Goal: Information Seeking & Learning: Learn about a topic

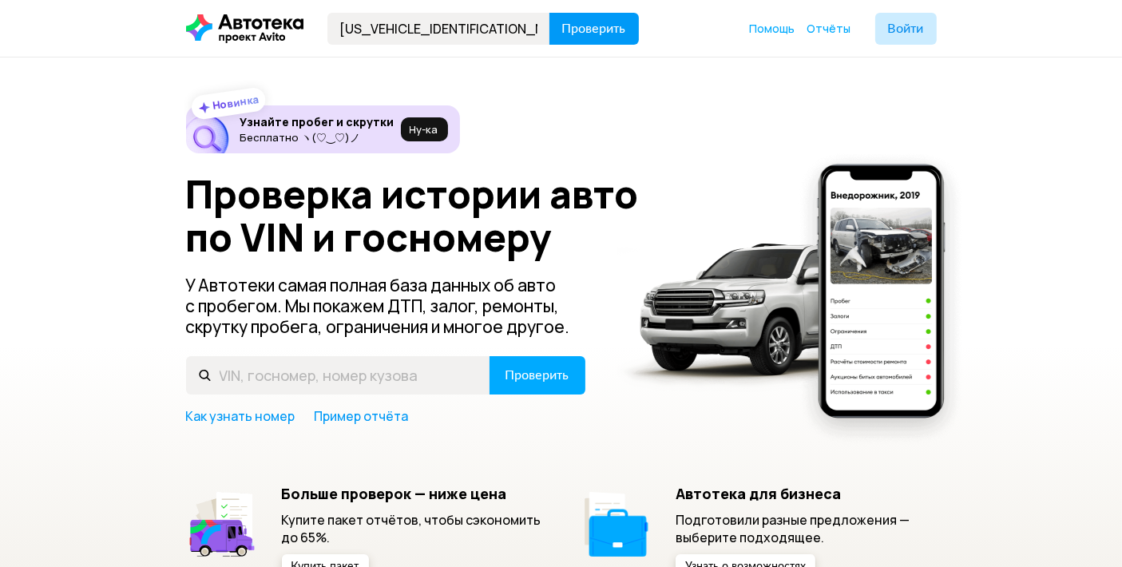
type input "[US_VEHICLE_IDENTIFICATION_NUMBER]"
click at [579, 33] on span "Проверить" at bounding box center [594, 28] width 64 height 13
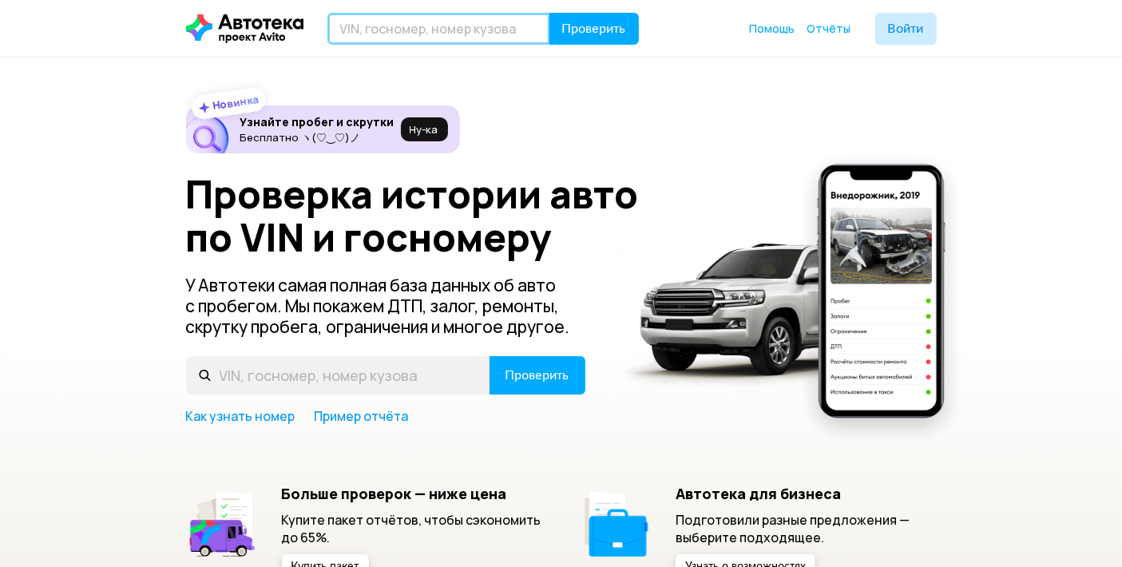
click at [435, 43] on input "text" at bounding box center [438, 29] width 223 height 32
click at [456, 35] on input "text" at bounding box center [424, 29] width 195 height 32
paste input "[US_VEHICLE_IDENTIFICATION_NUMBER]"
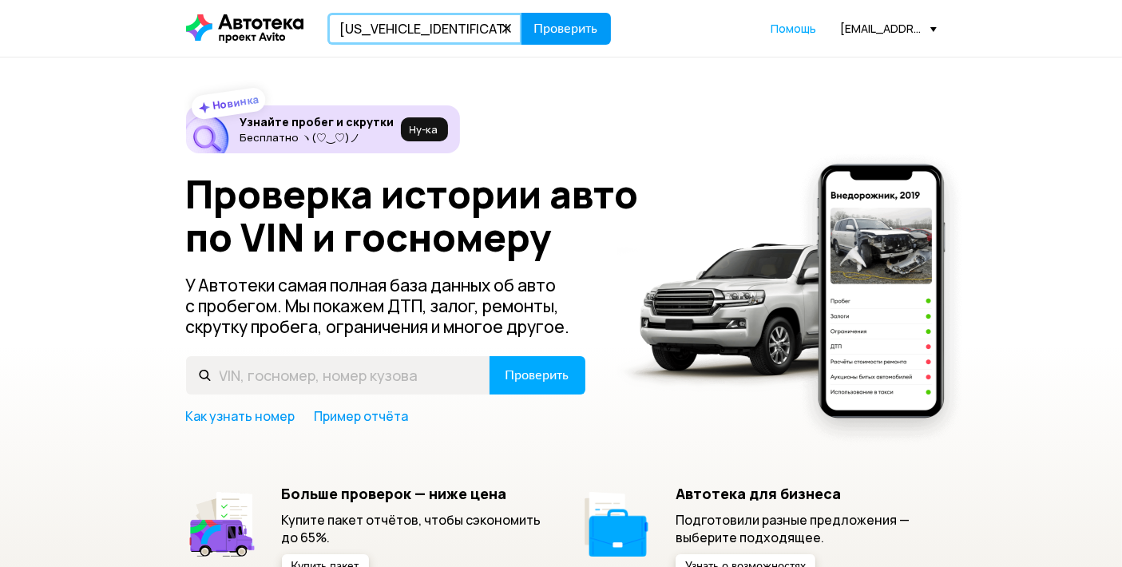
type input "[US_VEHICLE_IDENTIFICATION_NUMBER]"
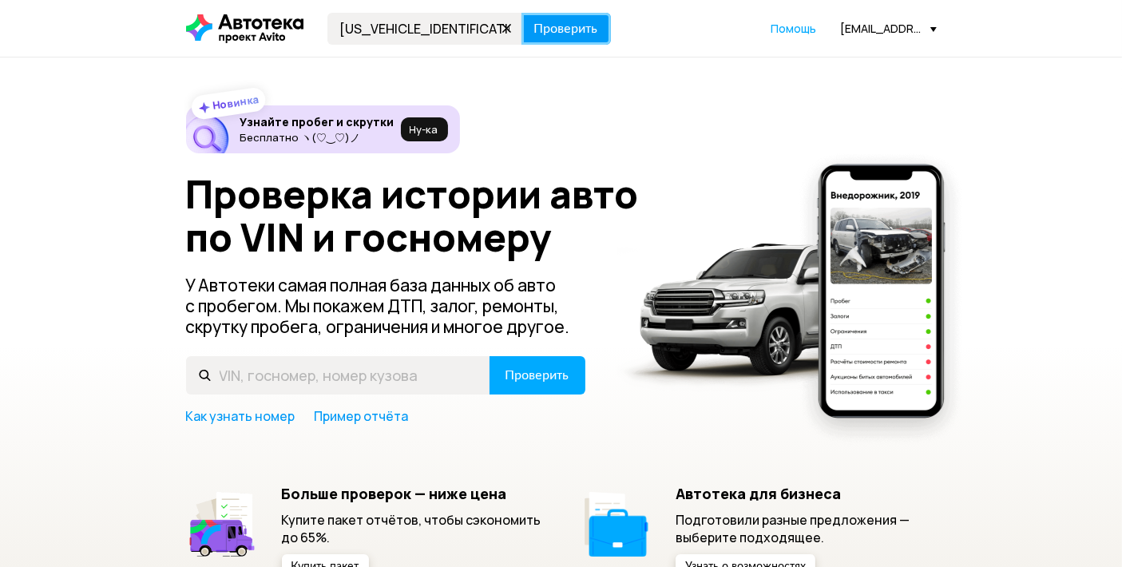
click at [562, 34] on span "Проверить" at bounding box center [566, 28] width 64 height 13
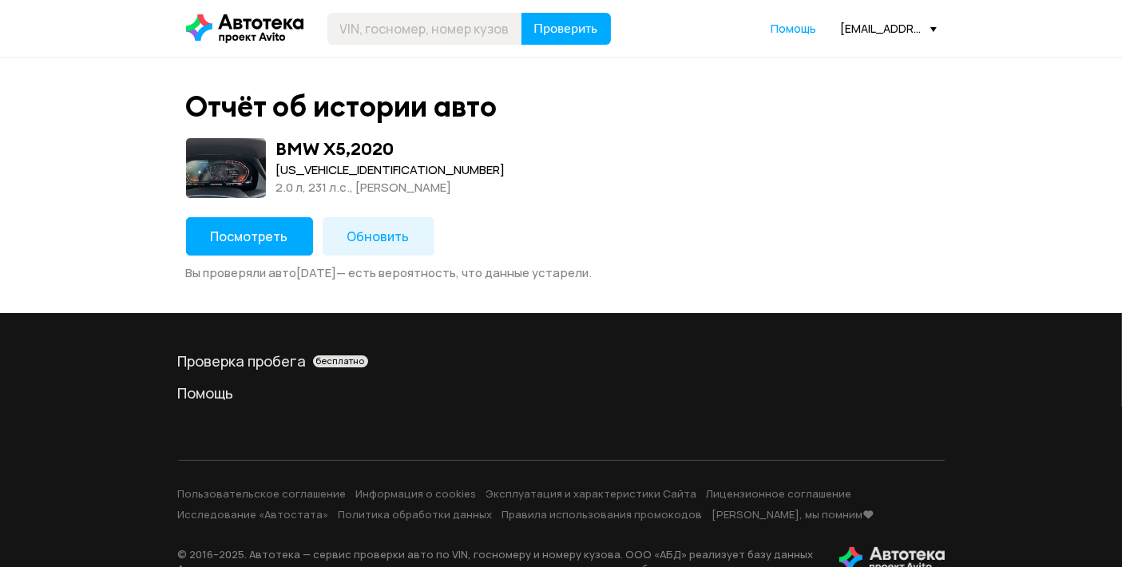
click at [251, 229] on span "Посмотреть" at bounding box center [249, 237] width 77 height 18
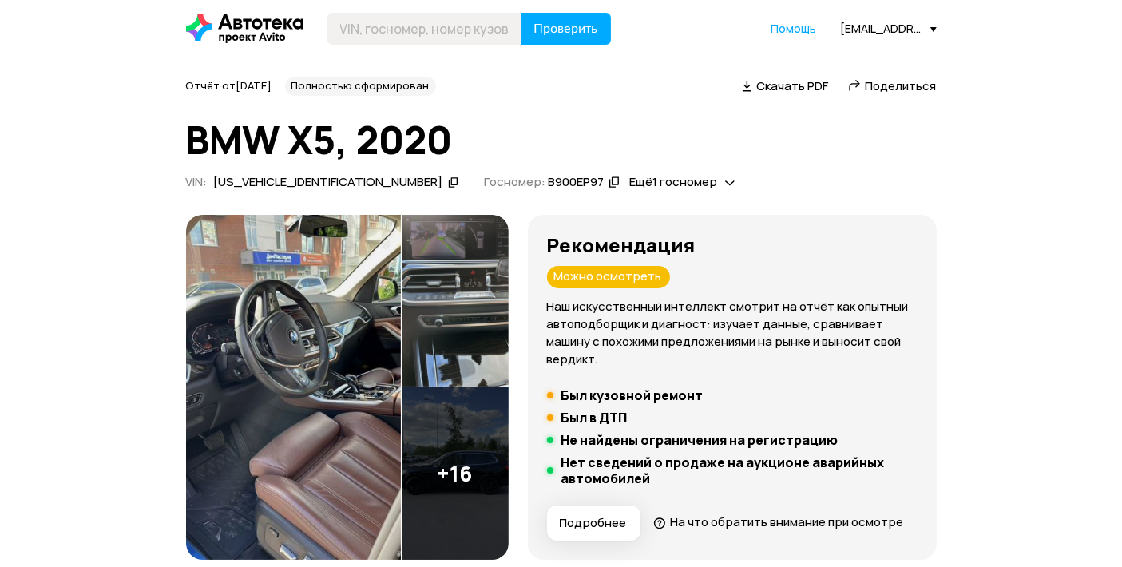
click at [761, 275] on div "Рекомендация Можно осмотреть Наш искусственный интеллект смотрит на отчёт как о…" at bounding box center [732, 301] width 371 height 134
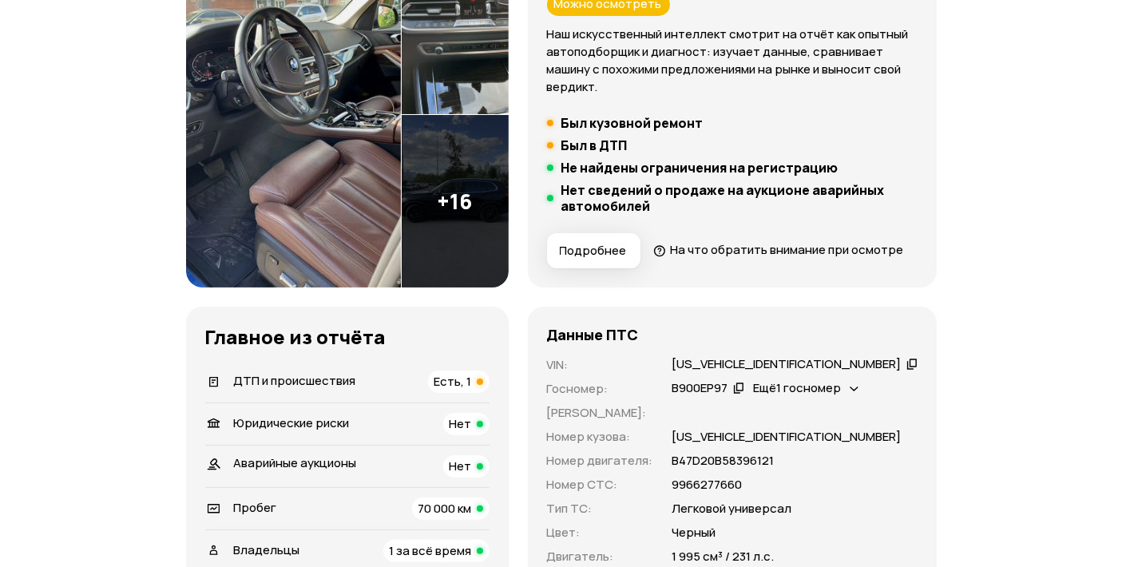
scroll to position [532, 0]
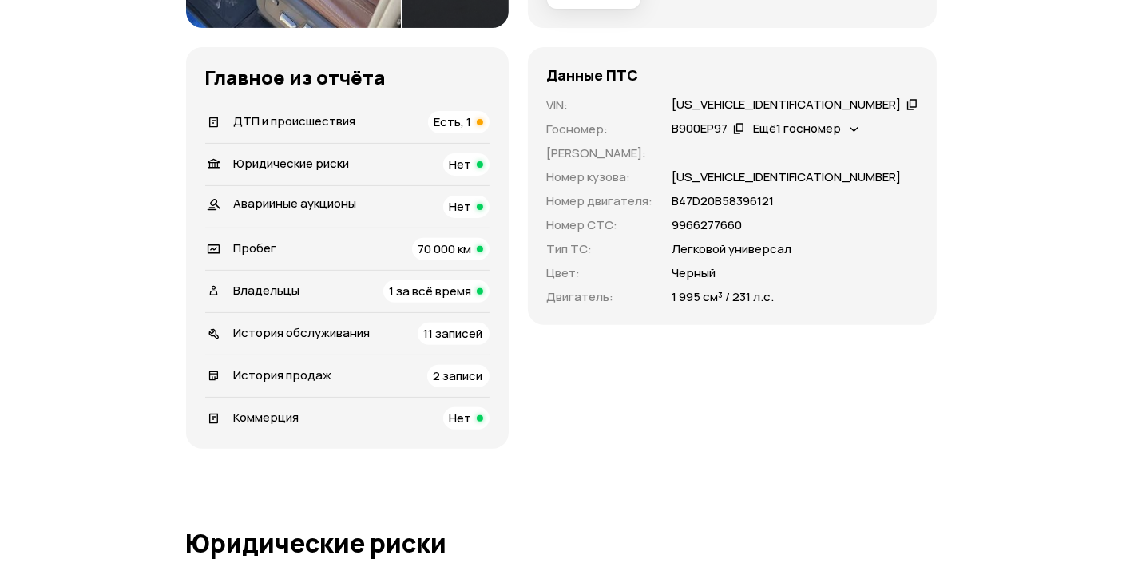
click at [477, 137] on li "ДТП и происшествия Есть, 1" at bounding box center [347, 122] width 284 height 42
click at [490, 133] on div "Есть, 1" at bounding box center [459, 122] width 62 height 22
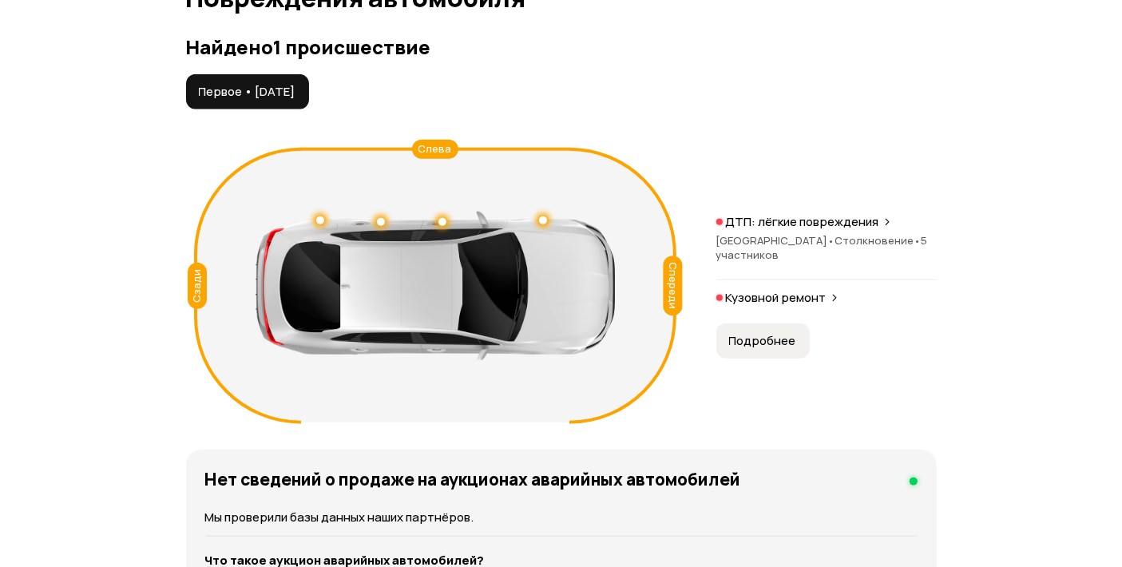
scroll to position [1804, 0]
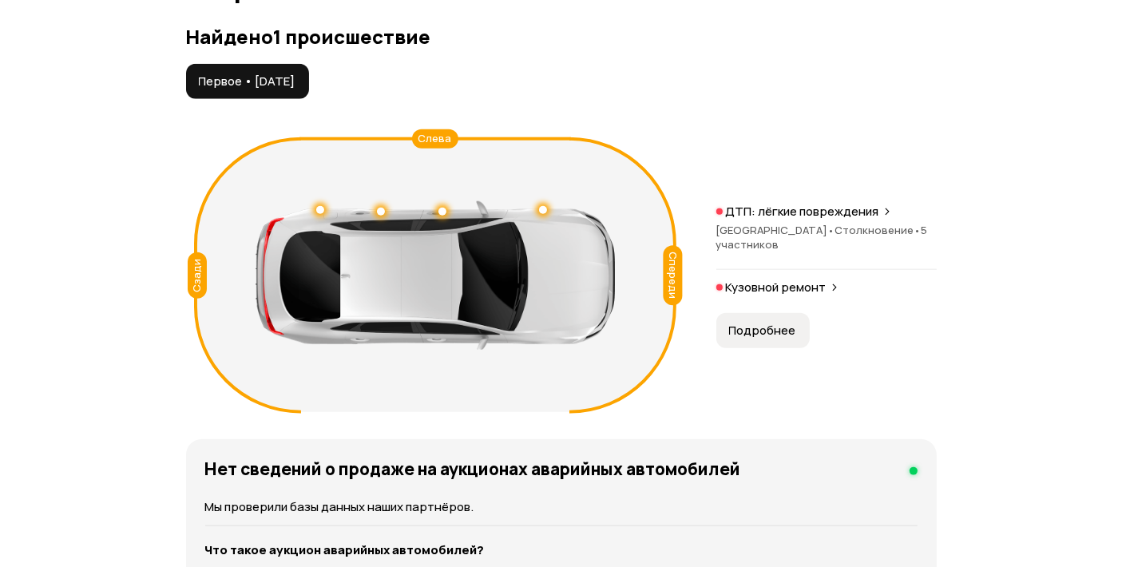
click at [815, 254] on div "ДТП: лёгкие повреждения Москва • Столкновение • 5 участников" at bounding box center [826, 237] width 220 height 66
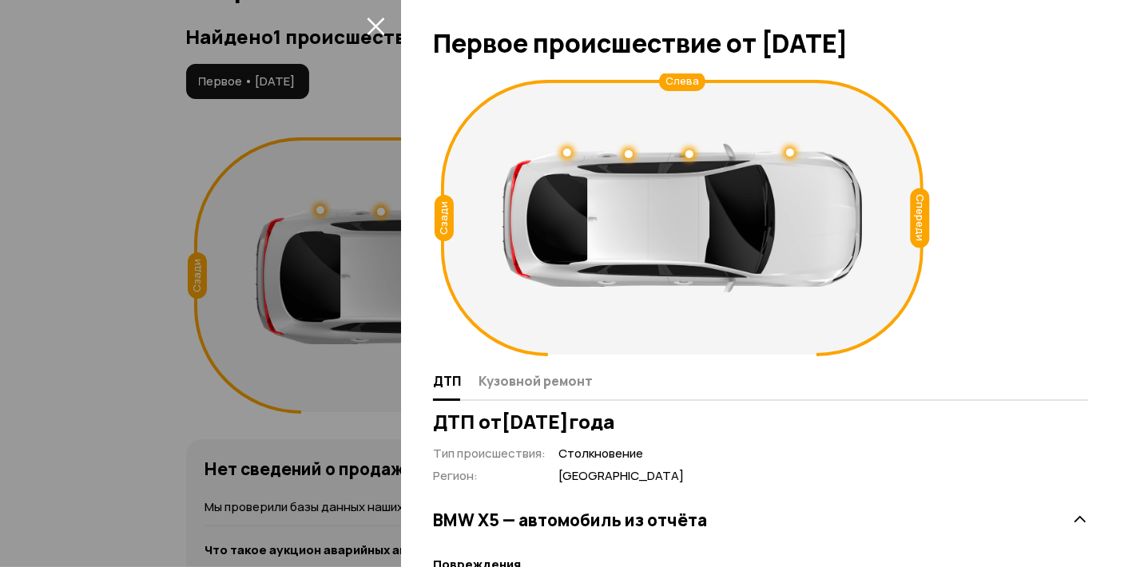
drag, startPoint x: 385, startPoint y: 17, endPoint x: 333, endPoint y: 5, distance: 53.3
click at [385, 17] on span at bounding box center [376, 26] width 26 height 26
click at [367, 10] on div at bounding box center [568, 283] width 1136 height 567
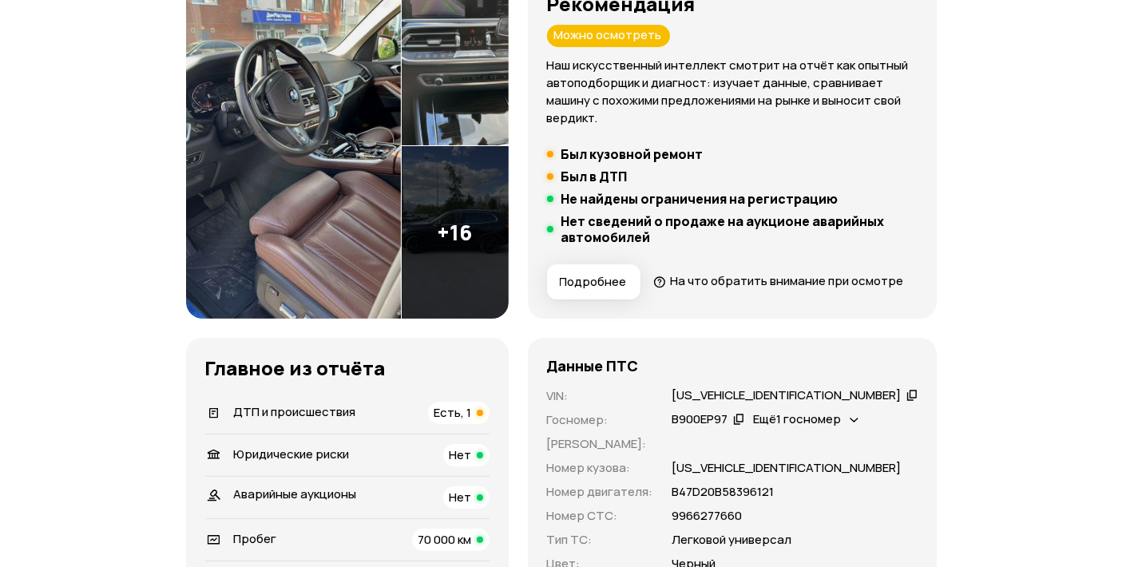
scroll to position [532, 0]
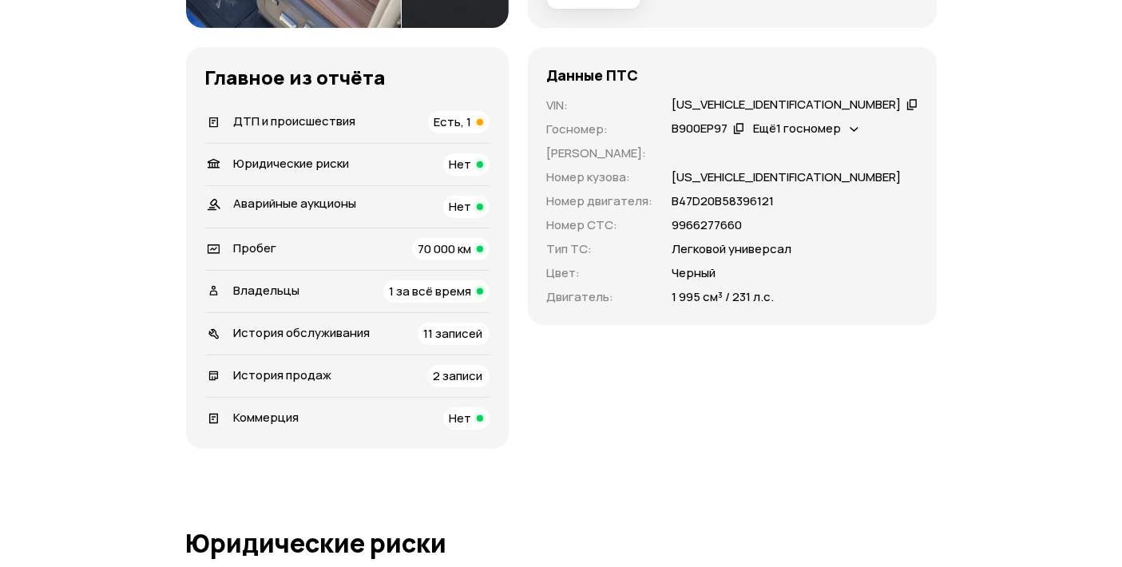
click at [778, 113] on div "[US_VEHICLE_IDENTIFICATION_NUMBER]" at bounding box center [787, 105] width 229 height 17
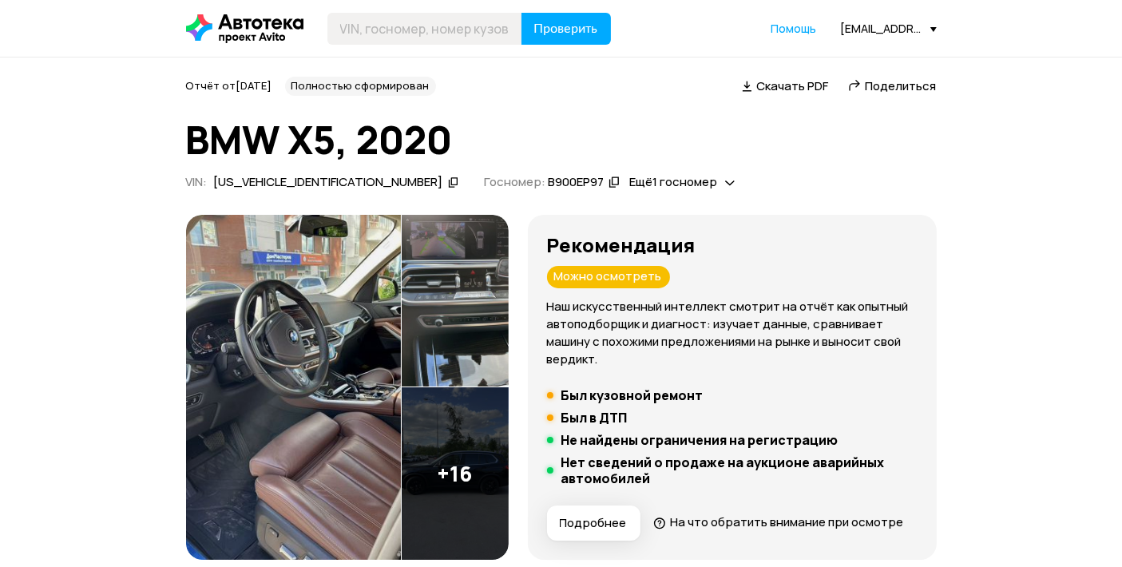
click at [315, 185] on div "[US_VEHICLE_IDENTIFICATION_NUMBER]" at bounding box center [328, 182] width 229 height 17
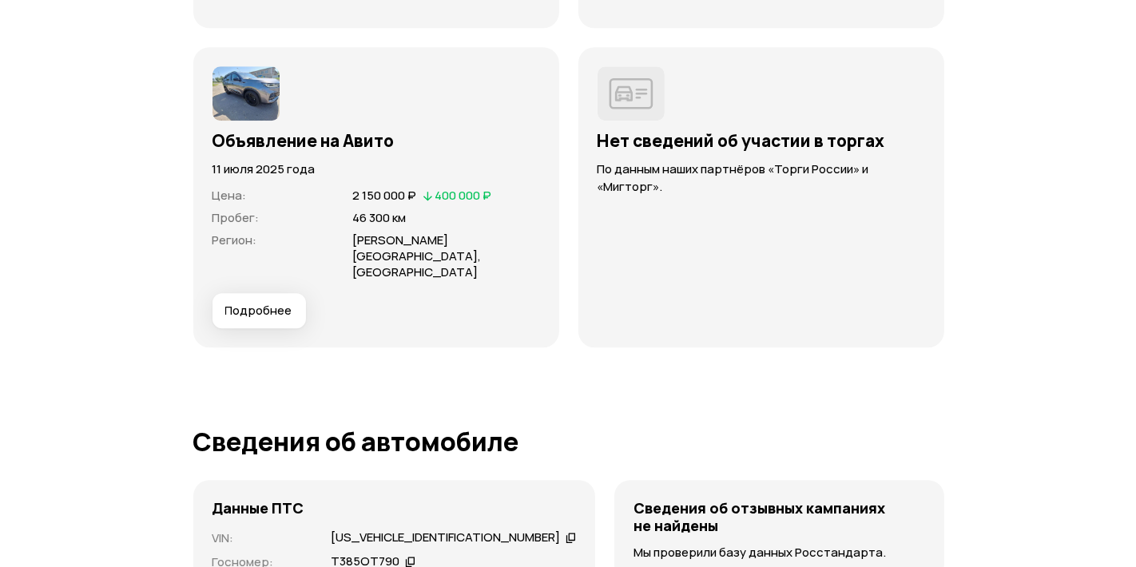
scroll to position [4526, 0]
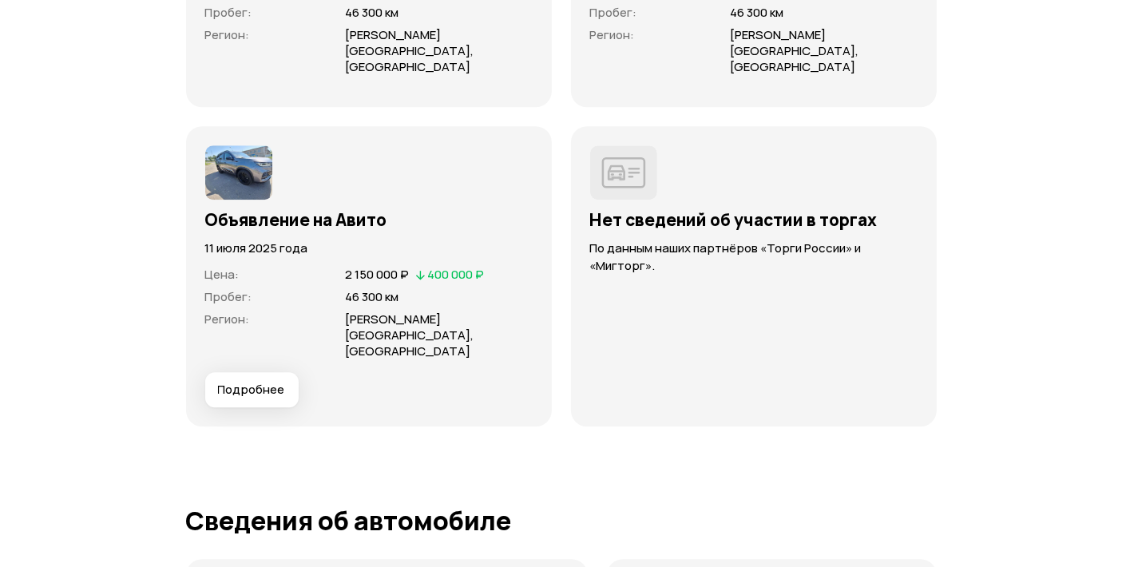
click at [273, 372] on button "Подробнее" at bounding box center [251, 389] width 93 height 35
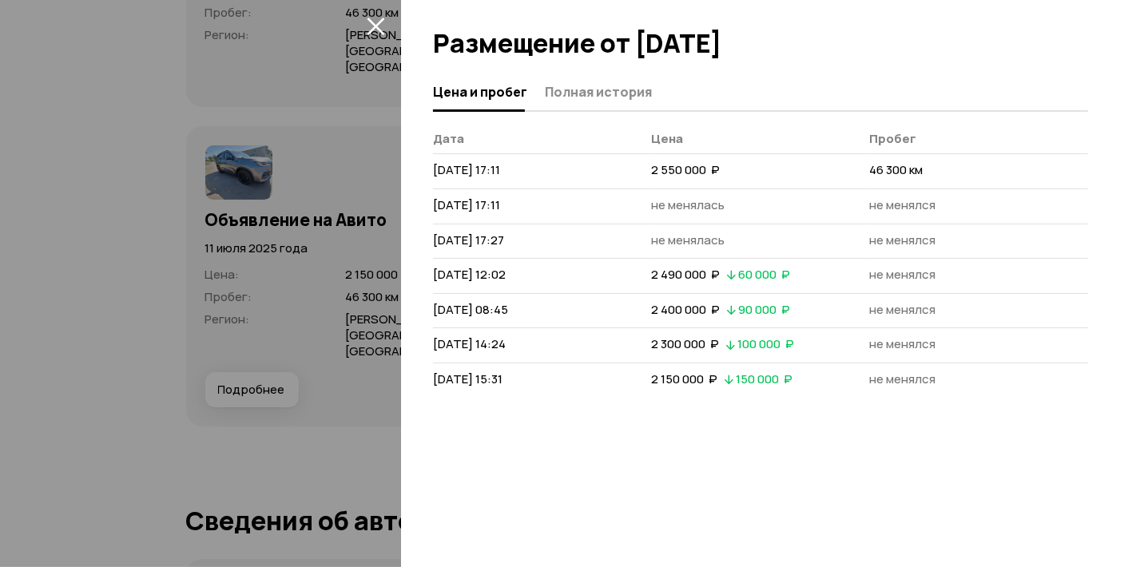
click at [267, 113] on div at bounding box center [568, 283] width 1136 height 567
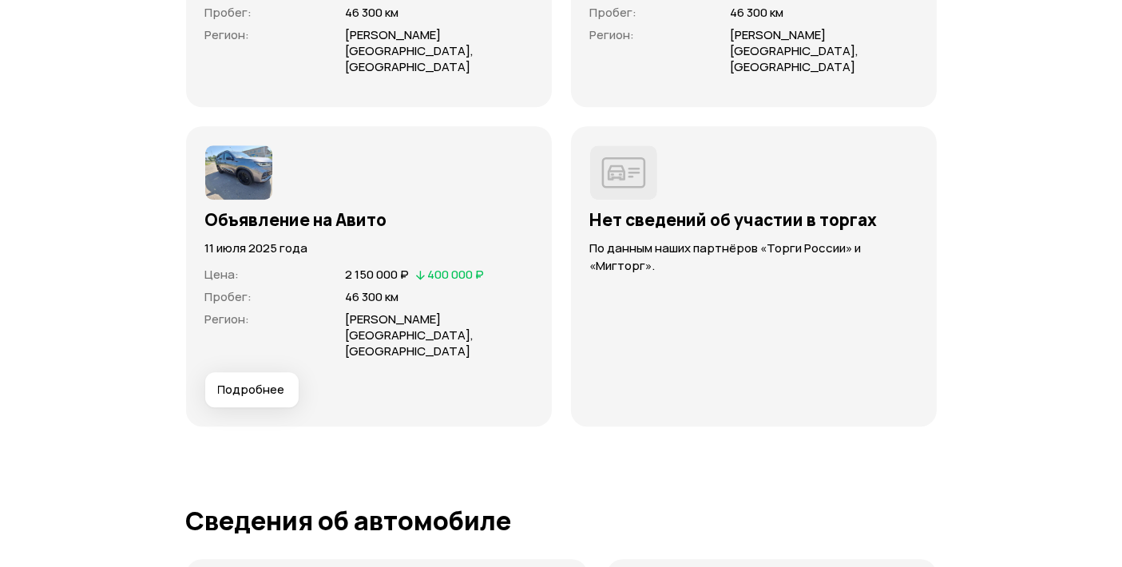
click at [239, 382] on span "Подробнее" at bounding box center [251, 390] width 67 height 16
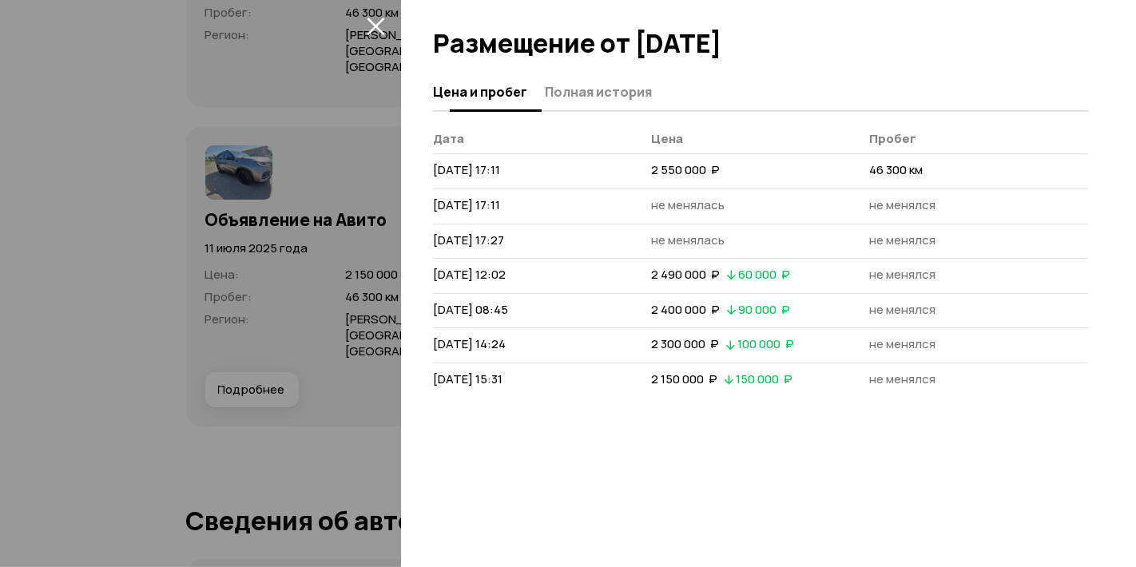
click at [631, 91] on span "Полная история" at bounding box center [598, 92] width 107 height 16
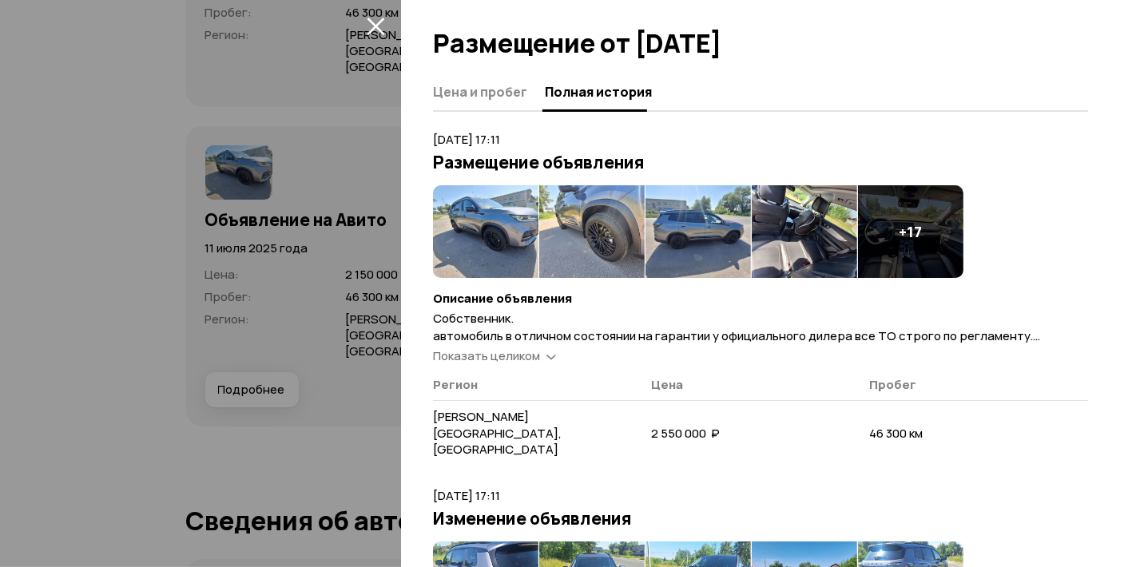
scroll to position [177, 0]
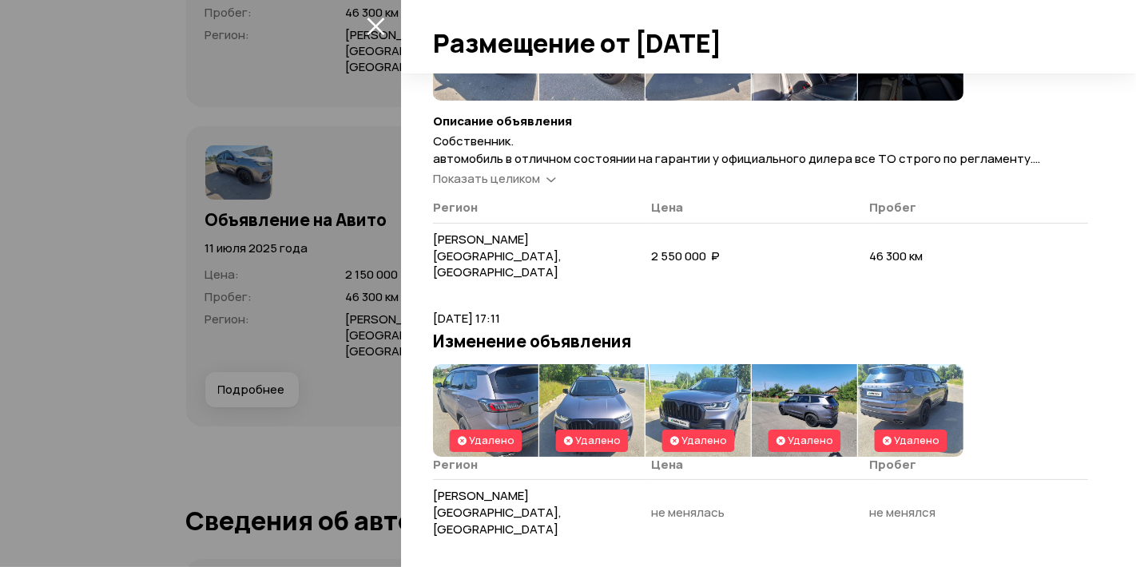
click at [502, 153] on span "Собственник. автомобиль в отличном состоянии на гарантии у официального дилера …" at bounding box center [744, 308] width 622 height 351
click at [508, 170] on span "Показать целиком" at bounding box center [486, 178] width 107 height 17
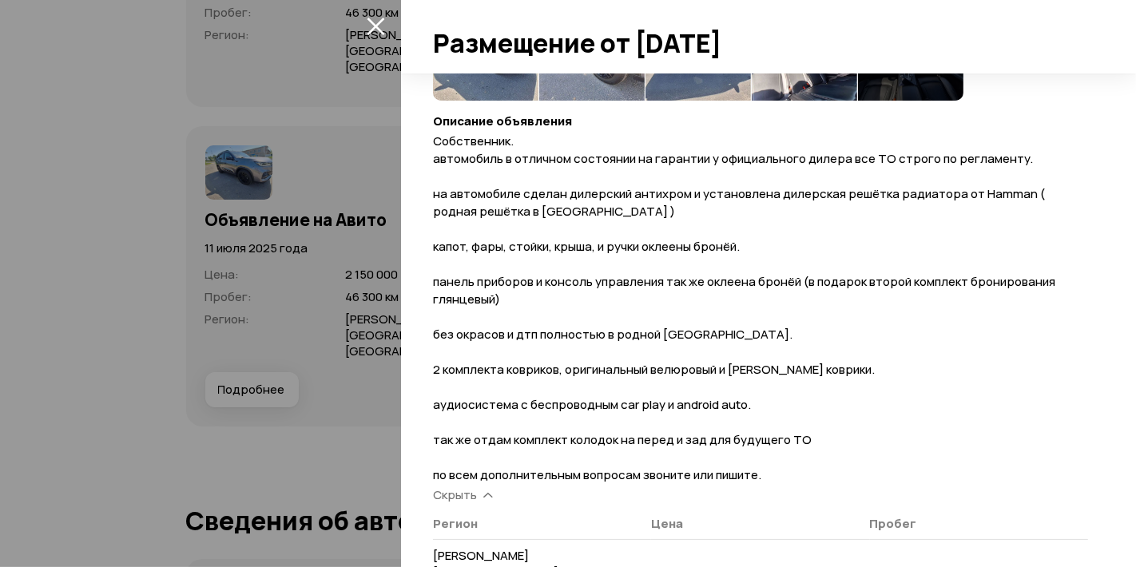
click at [541, 183] on p "Собственник. автомобиль в отличном состоянии на гарантии у официального дилера …" at bounding box center [760, 308] width 655 height 351
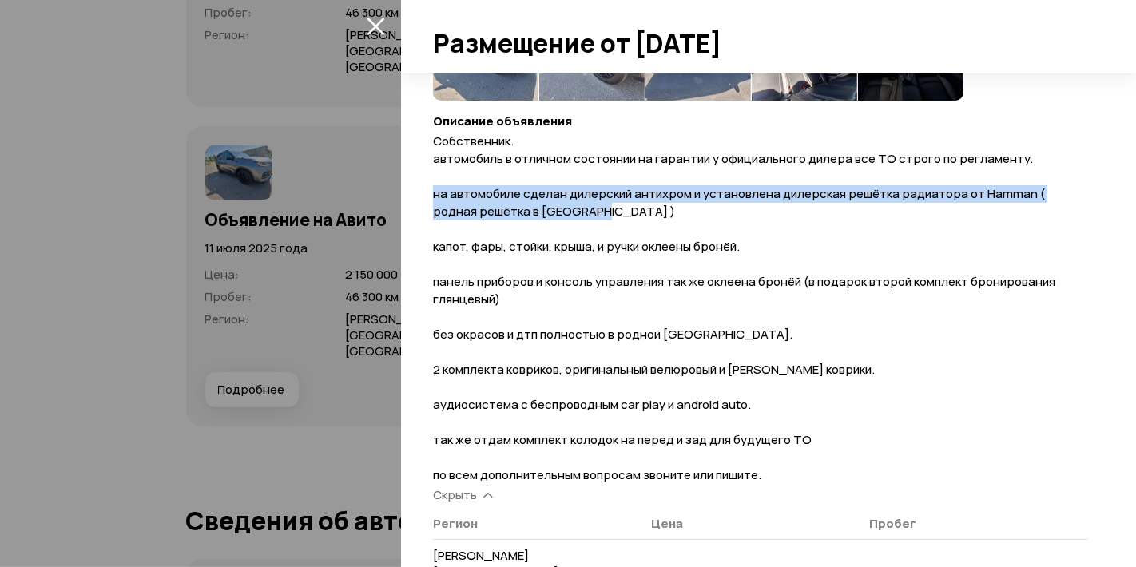
drag, startPoint x: 432, startPoint y: 193, endPoint x: 591, endPoint y: 207, distance: 159.6
click at [591, 207] on div "Цена и пробег Полная история 11 июля 2025 г. 17:11 Размещение объявления + 17 О…" at bounding box center [768, 320] width 735 height 494
copy span "на автомобиле сделан дилерский антихром и установлена дилерская решётка радиато…"
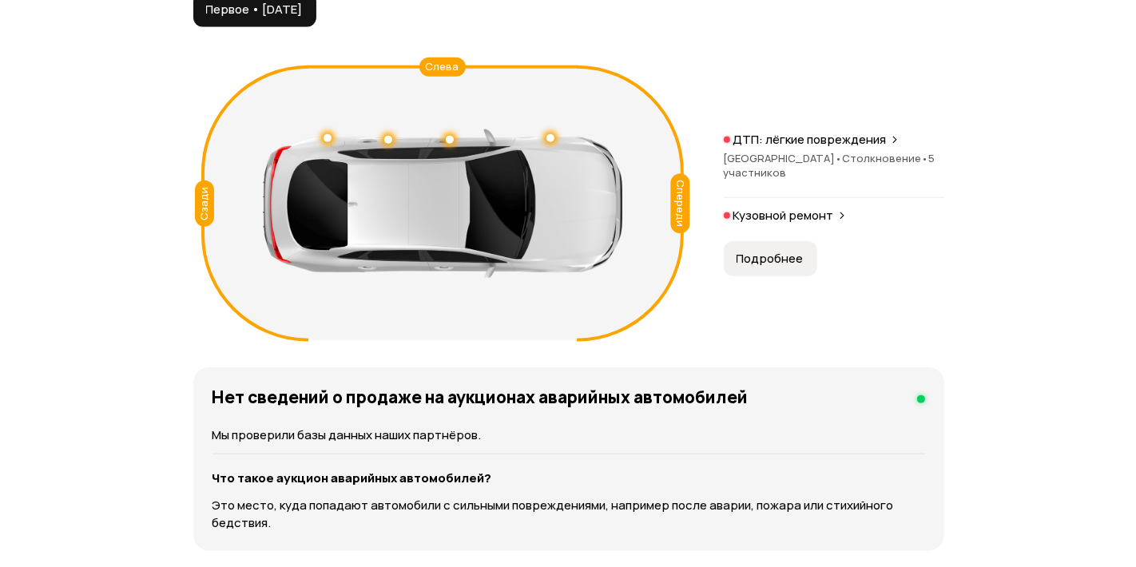
scroll to position [1864, 0]
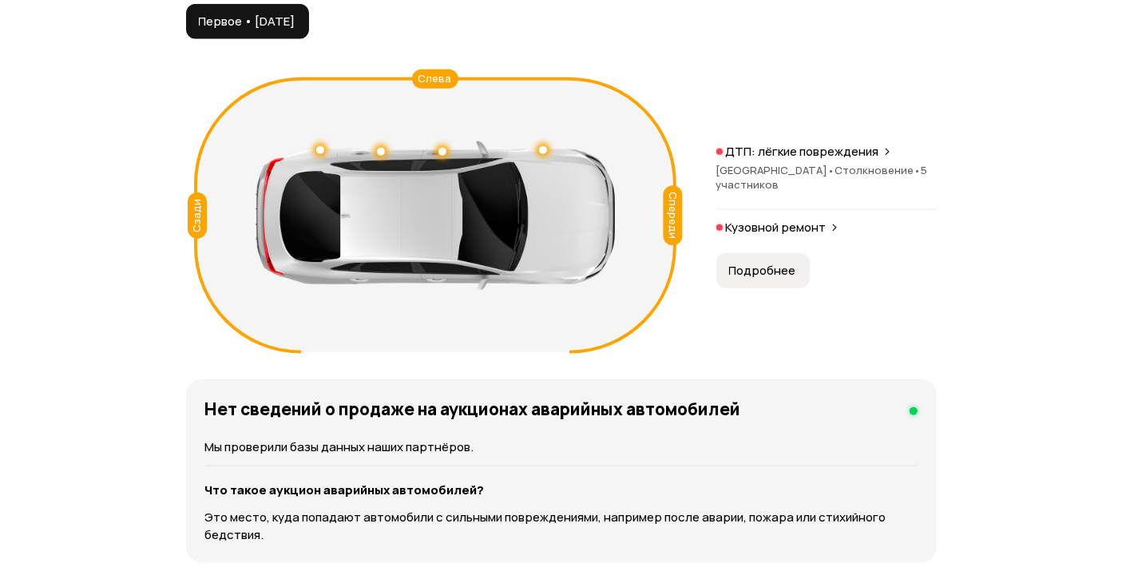
click at [798, 160] on p "ДТП: лёгкие повреждения" at bounding box center [802, 152] width 153 height 16
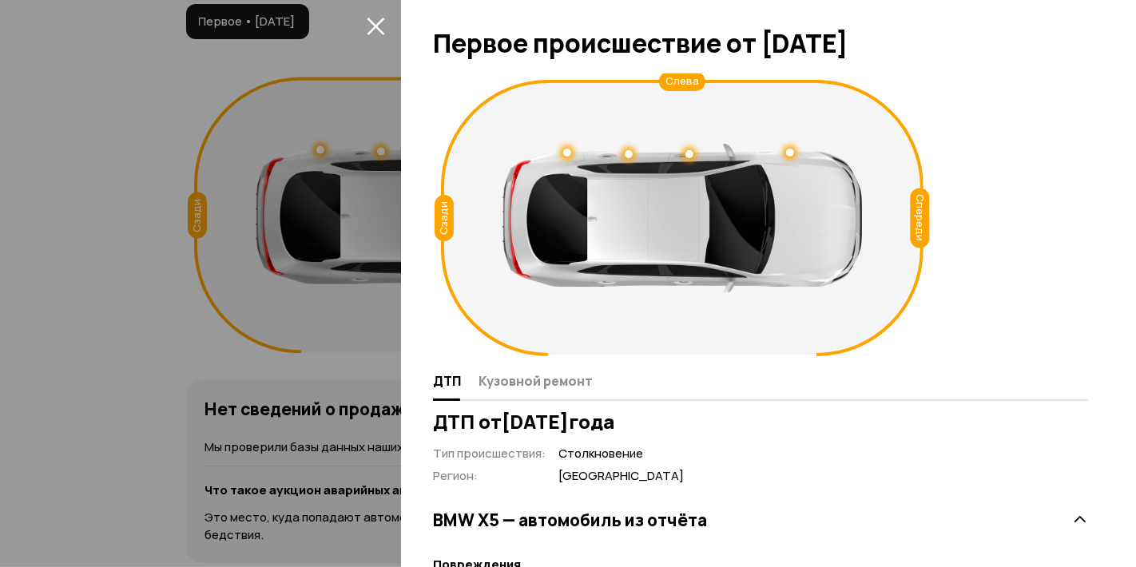
click at [375, 17] on icon "закрыть" at bounding box center [376, 26] width 18 height 18
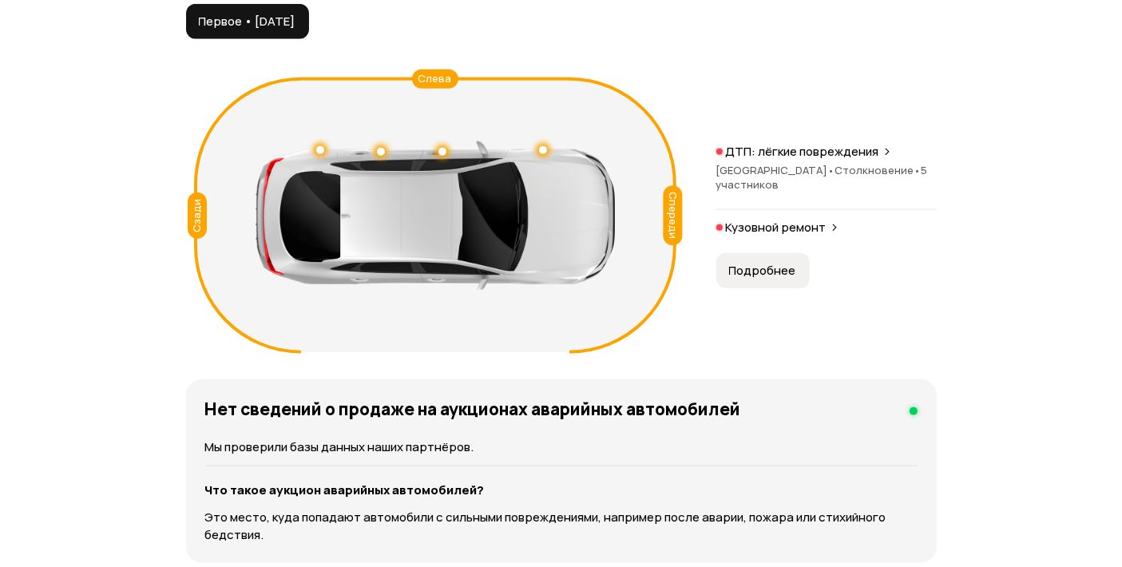
click at [836, 177] on span "Столкновение •" at bounding box center [879, 170] width 86 height 14
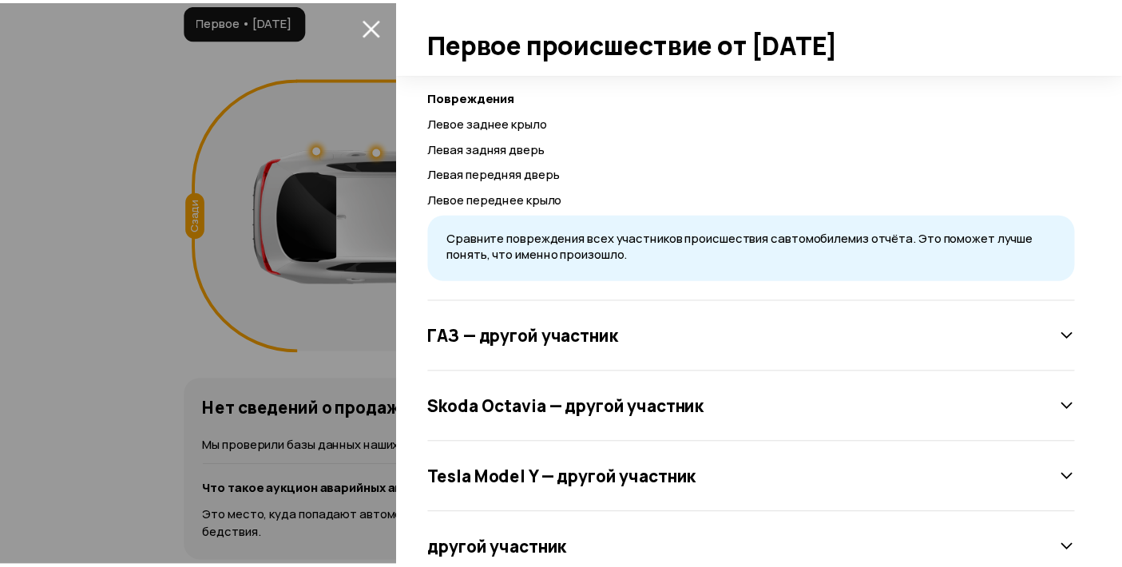
scroll to position [515, 0]
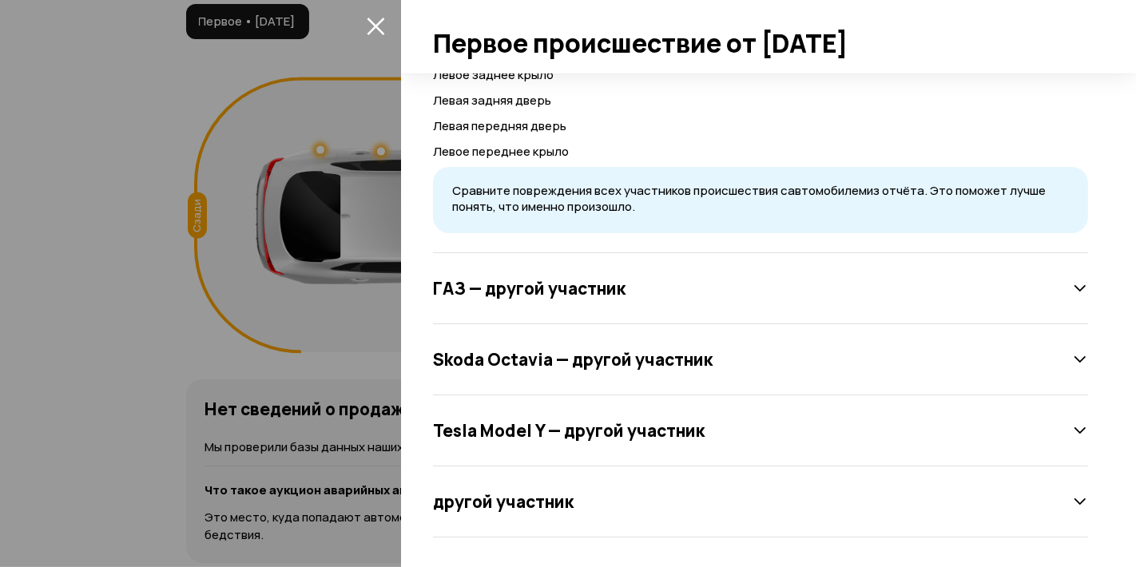
click at [359, 219] on div at bounding box center [568, 283] width 1136 height 567
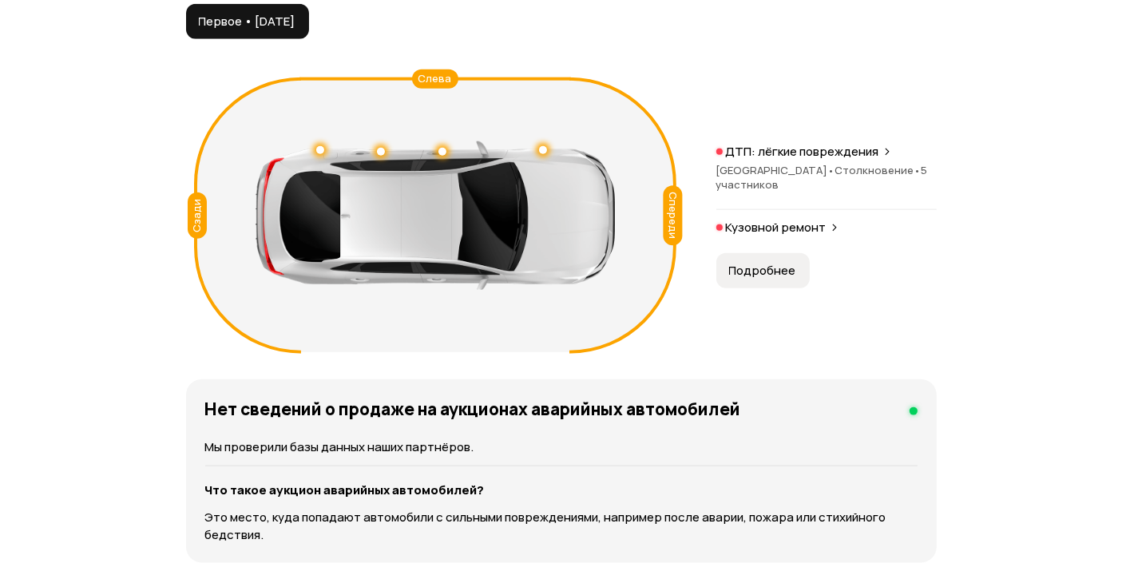
click at [784, 175] on div "Спереди Сзади Слева ДТП: лёгкие повреждения Москва • Столкновение • 5 участнико…" at bounding box center [561, 215] width 751 height 289
click at [773, 160] on p "ДТП: лёгкие повреждения" at bounding box center [802, 152] width 153 height 16
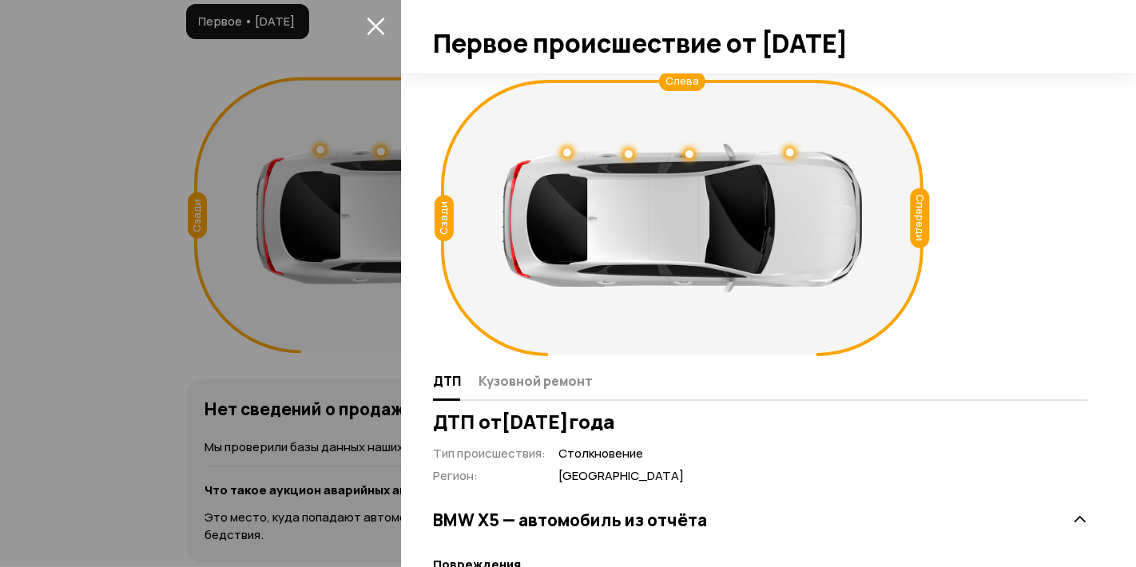
click at [368, 30] on icon "закрыть" at bounding box center [376, 26] width 18 height 18
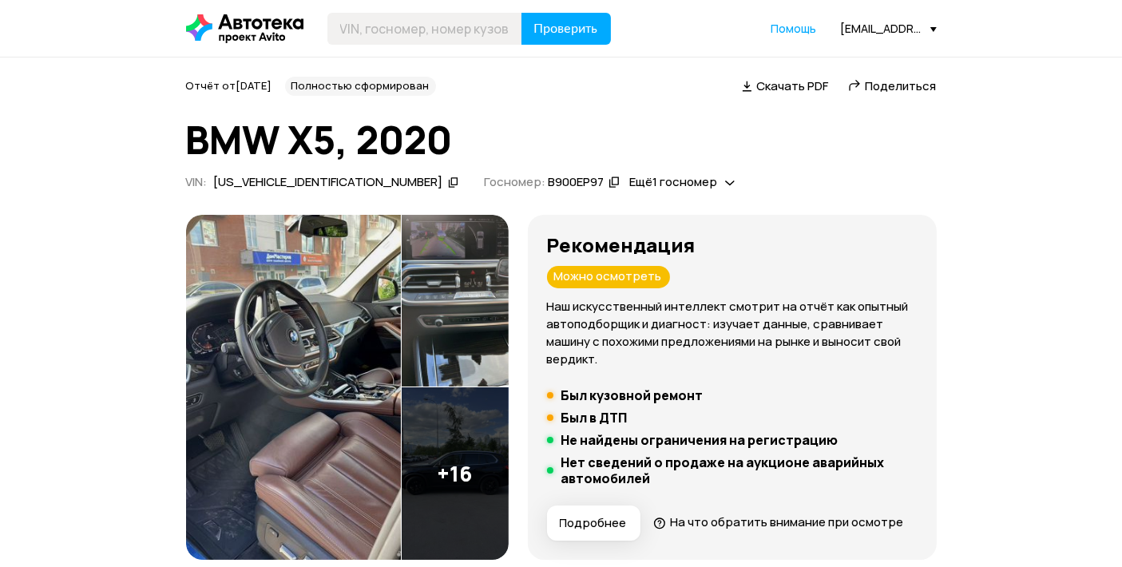
scroll to position [532, 0]
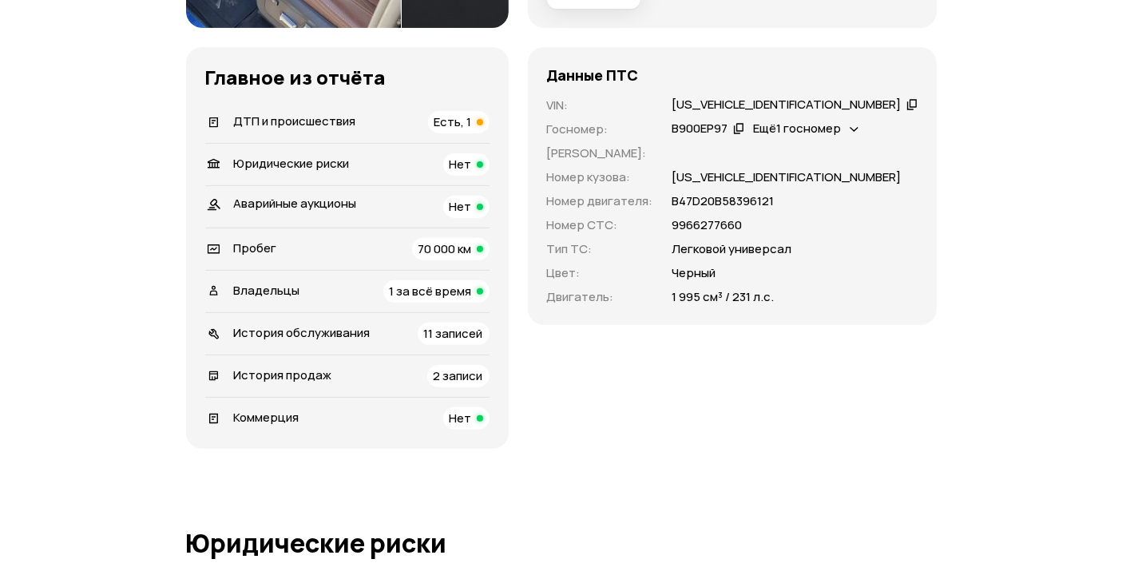
click at [752, 120] on div "Данные ПТС VIN : X4XCV49420YG14292   Госномер : В900ЕР97   Ещё 1 госномер   Ном…" at bounding box center [732, 186] width 409 height 278
click at [748, 113] on div "[US_VEHICLE_IDENTIFICATION_NUMBER]" at bounding box center [787, 105] width 229 height 17
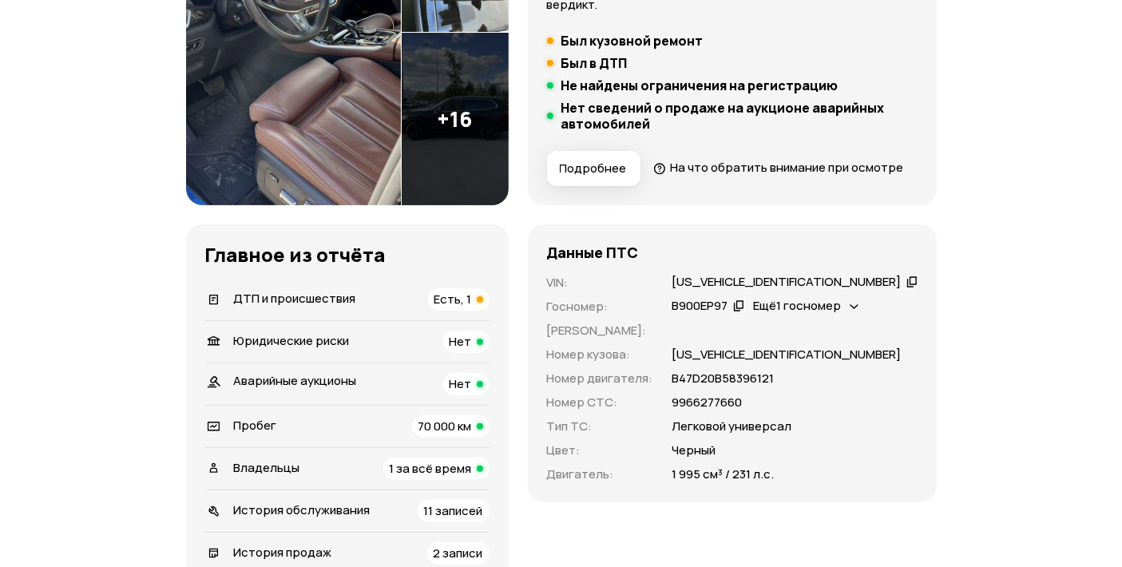
click at [490, 311] on div "Есть, 1" at bounding box center [459, 299] width 62 height 22
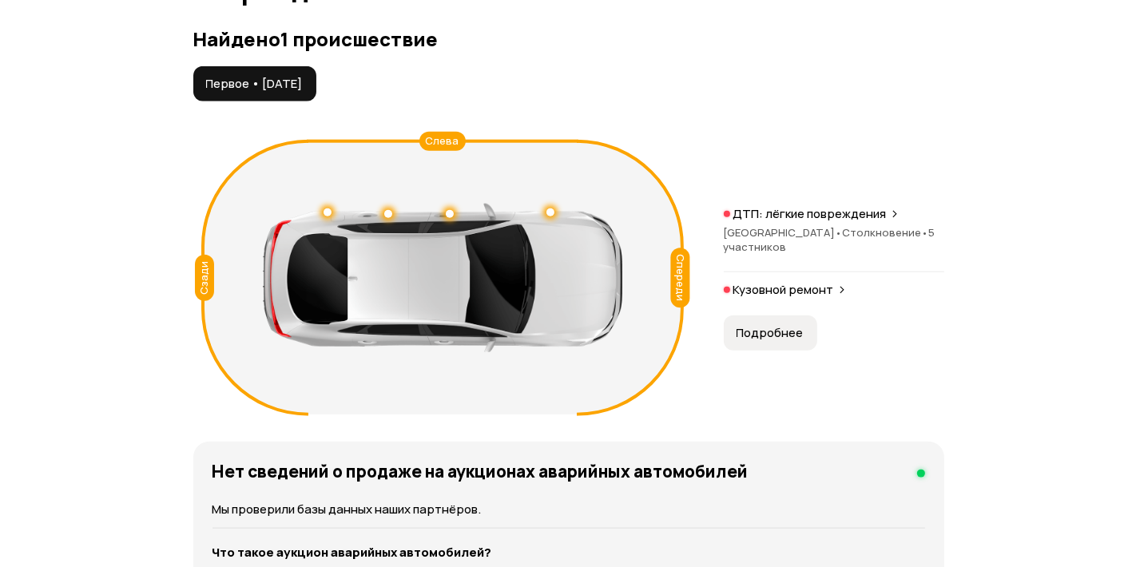
scroll to position [1804, 0]
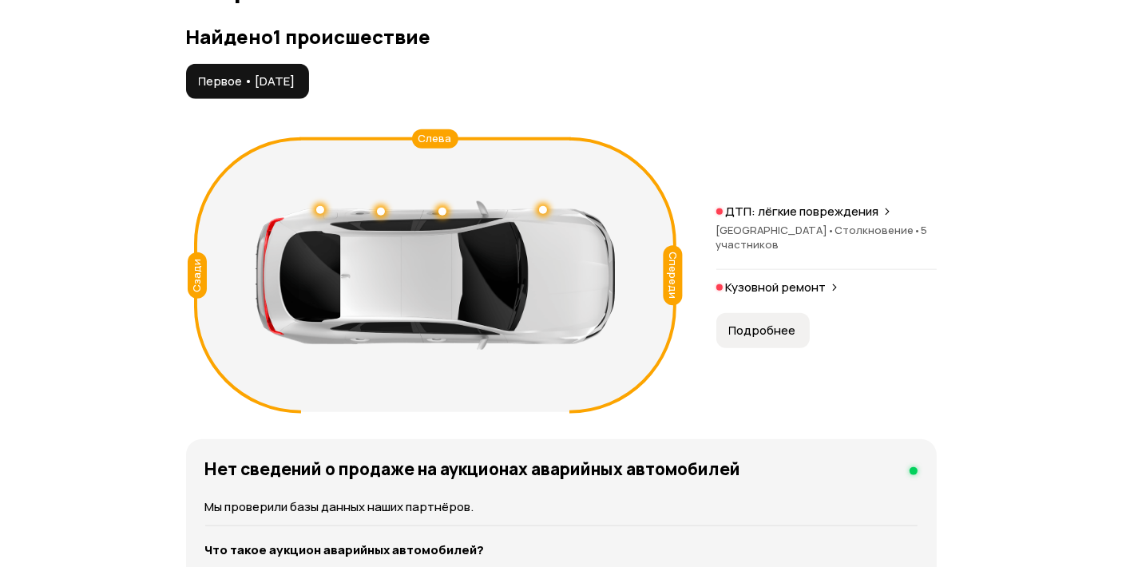
click at [803, 296] on p "Кузовной ремонт" at bounding box center [776, 288] width 101 height 16
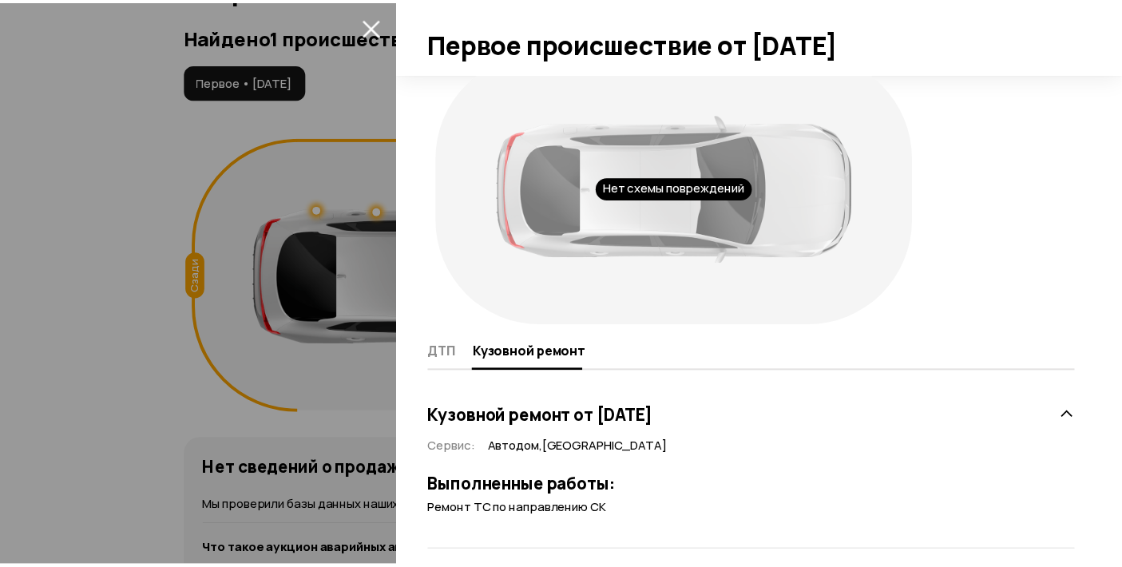
scroll to position [46, 0]
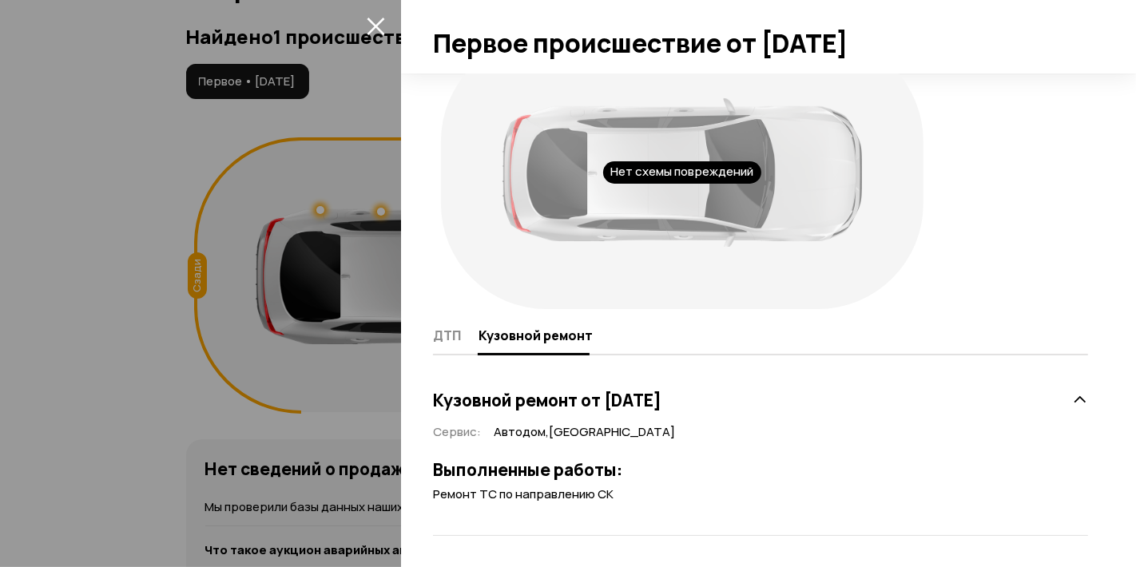
click at [368, 37] on span at bounding box center [376, 26] width 26 height 26
click at [376, 22] on icon "закрыть" at bounding box center [376, 26] width 18 height 18
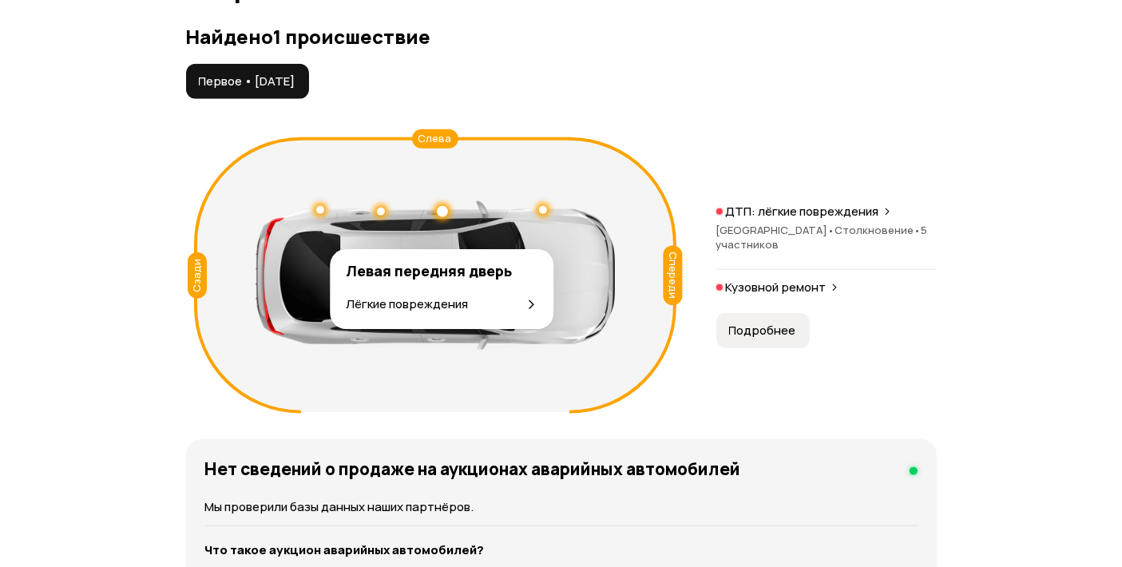
click at [442, 217] on div at bounding box center [442, 211] width 11 height 11
